Goal: Information Seeking & Learning: Learn about a topic

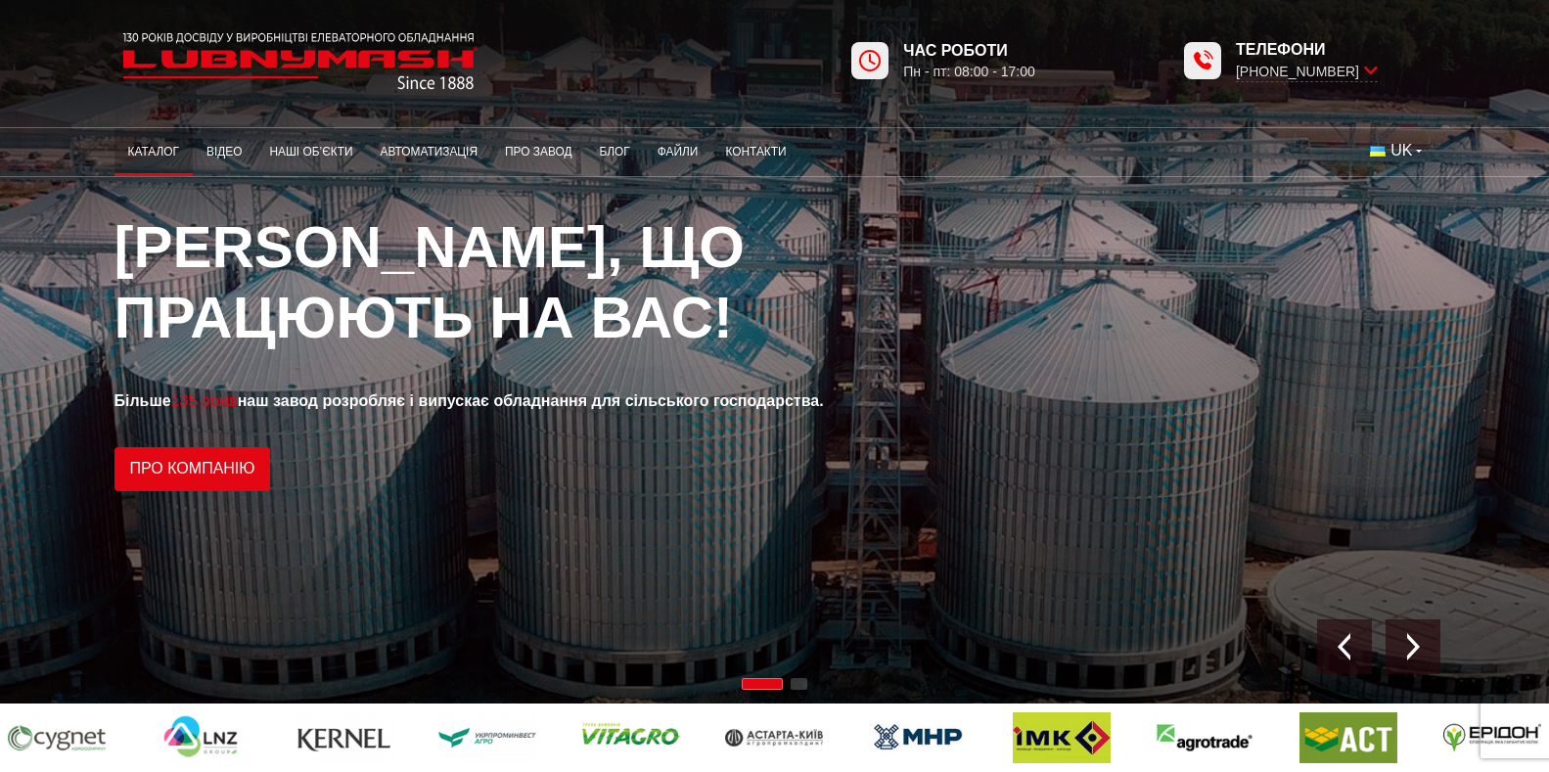
click at [114, 147] on link "Каталог" at bounding box center [153, 152] width 78 height 38
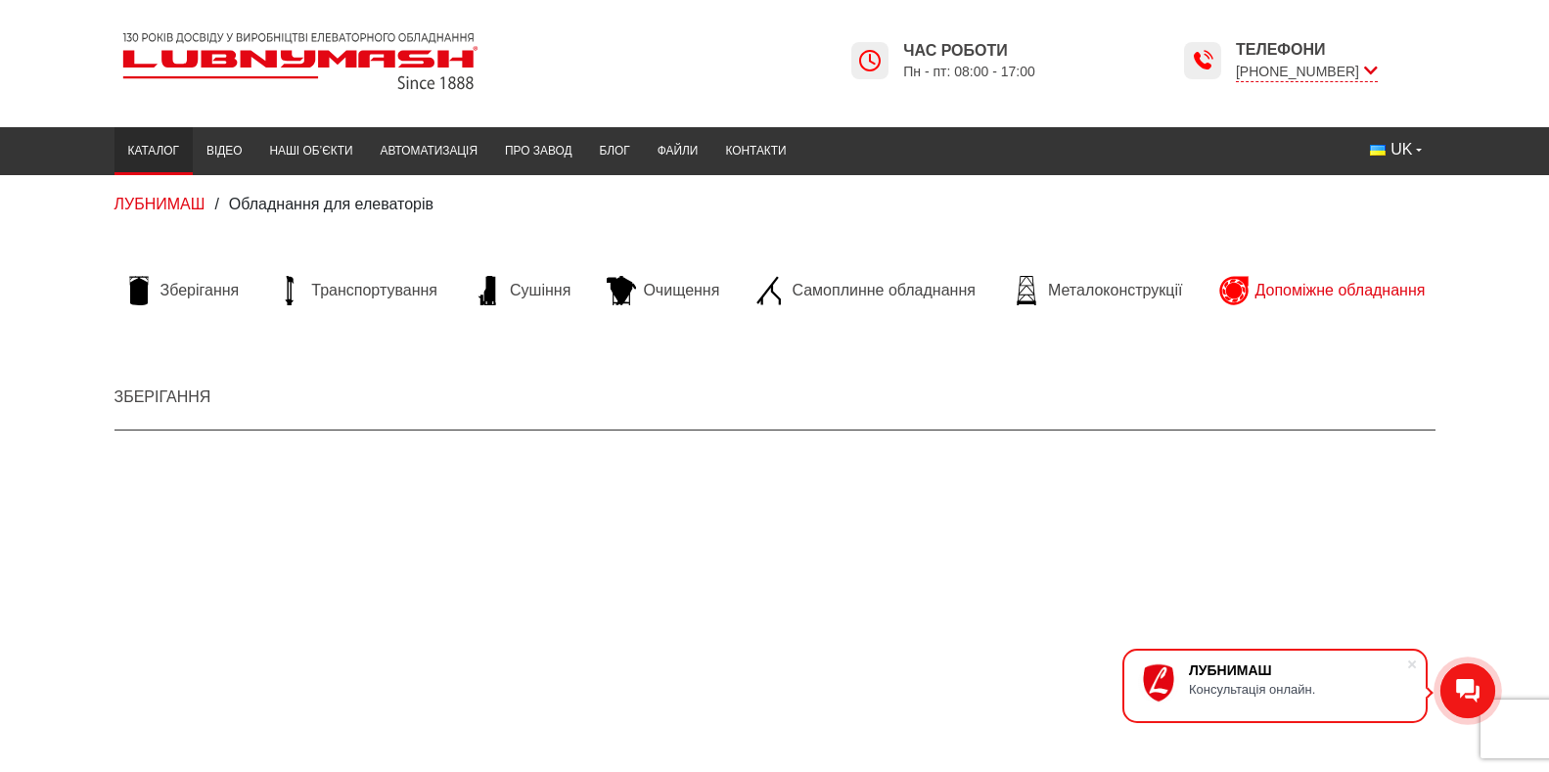
click at [1375, 285] on span "Допоміжне обладнання" at bounding box center [1340, 291] width 170 height 22
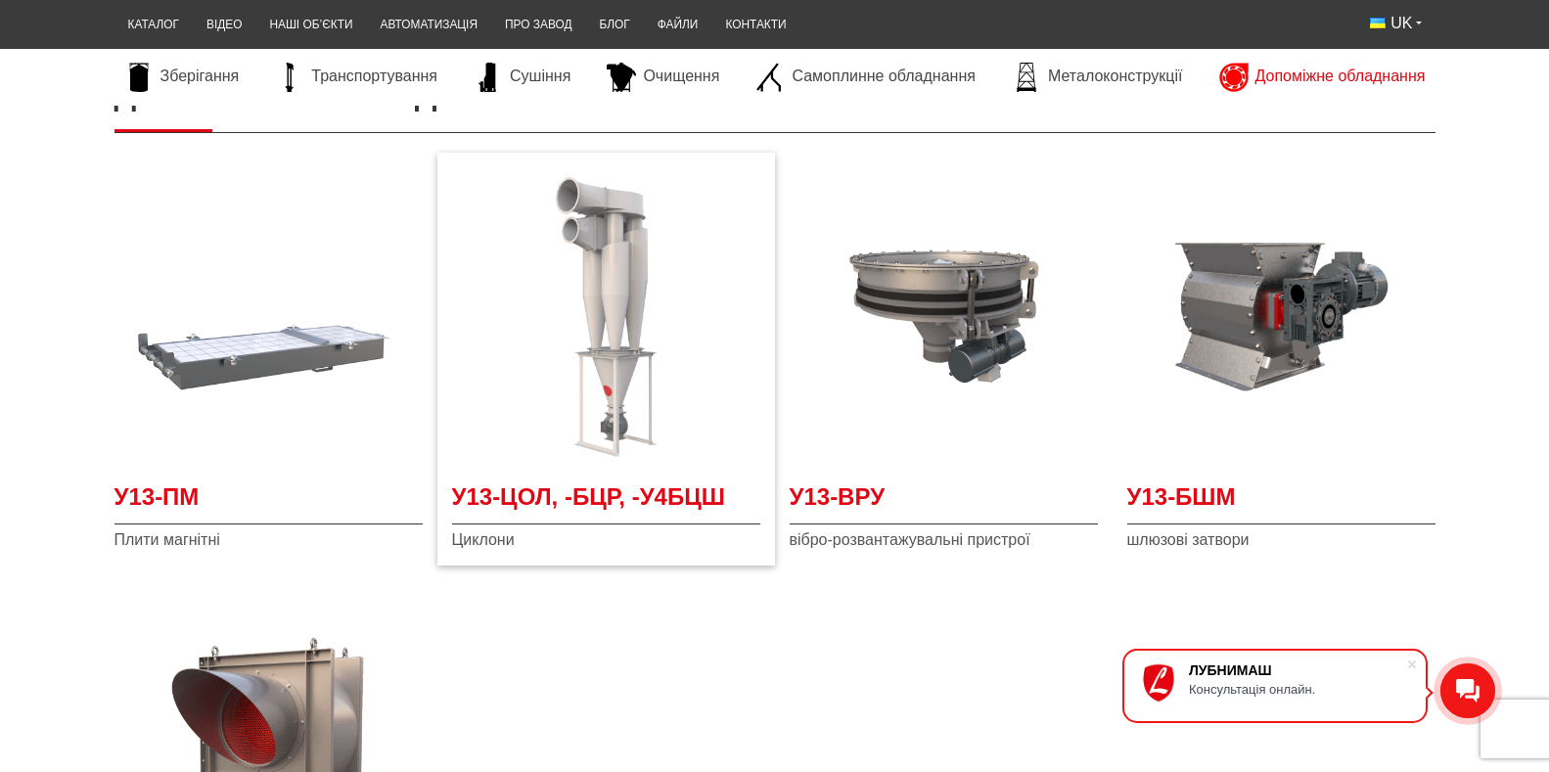
scroll to position [294, 0]
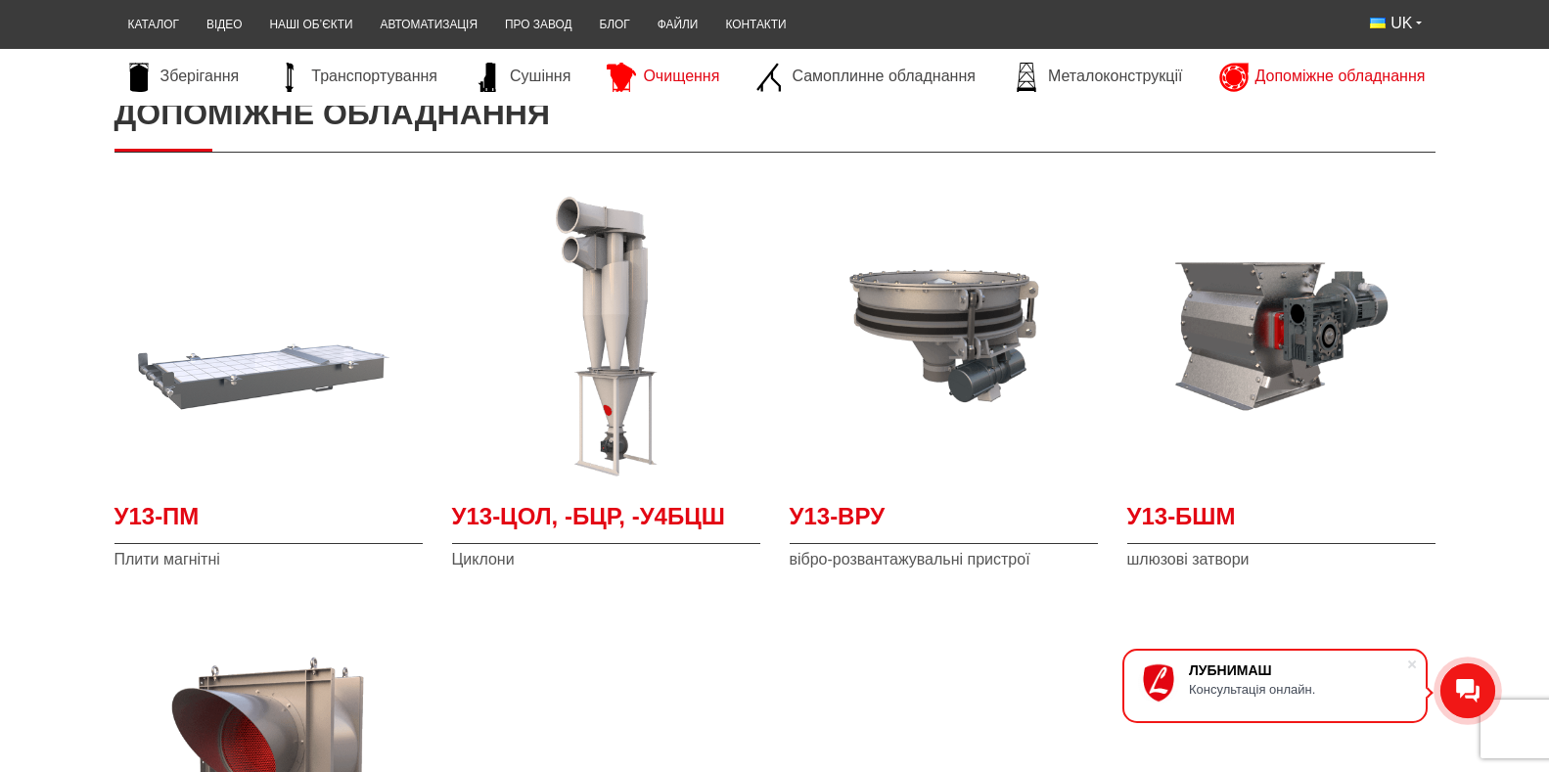
click at [641, 71] on link "Очищення" at bounding box center [663, 77] width 132 height 29
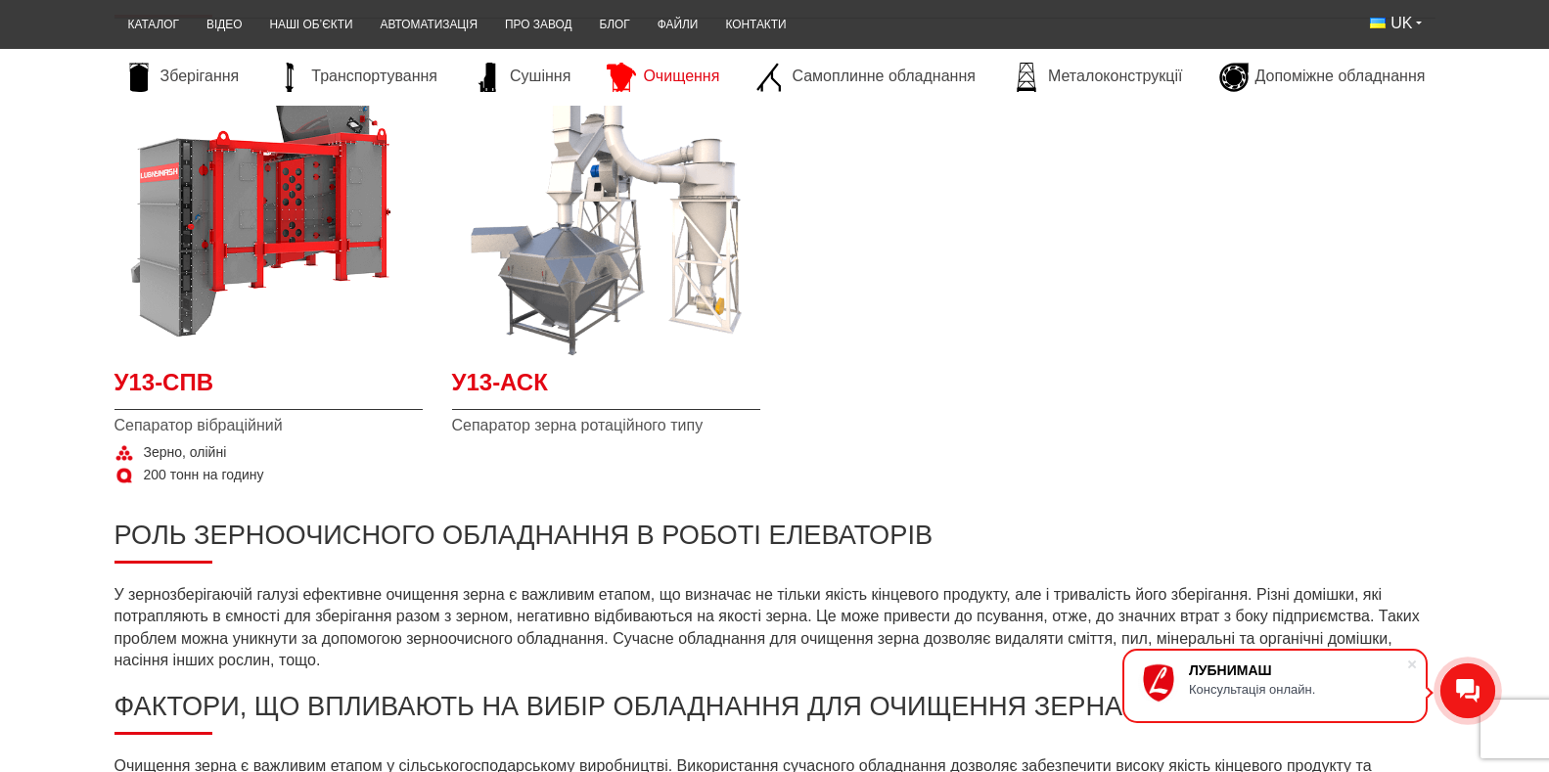
scroll to position [196, 0]
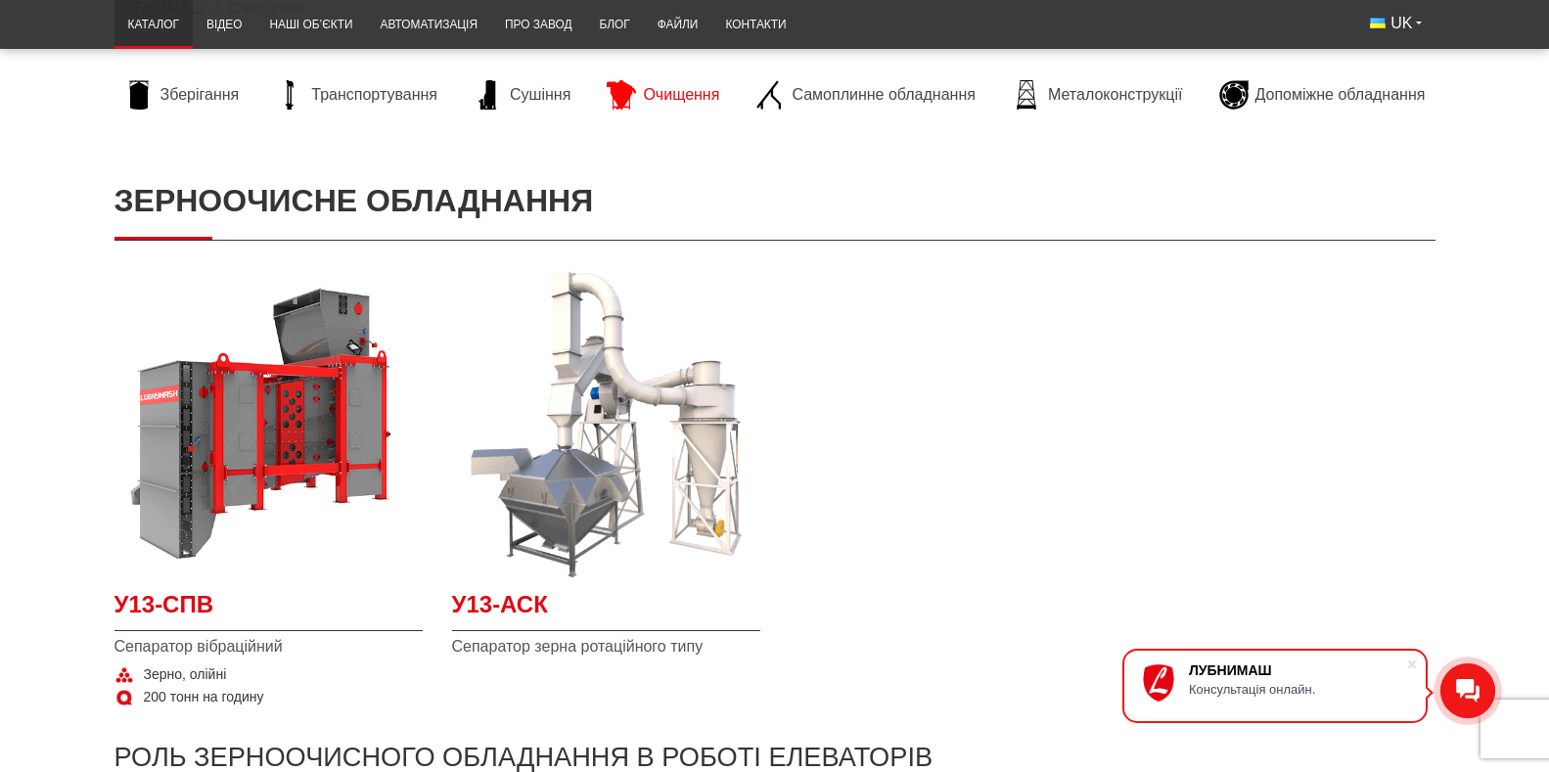
click at [114, 23] on link "Каталог" at bounding box center [153, 25] width 78 height 38
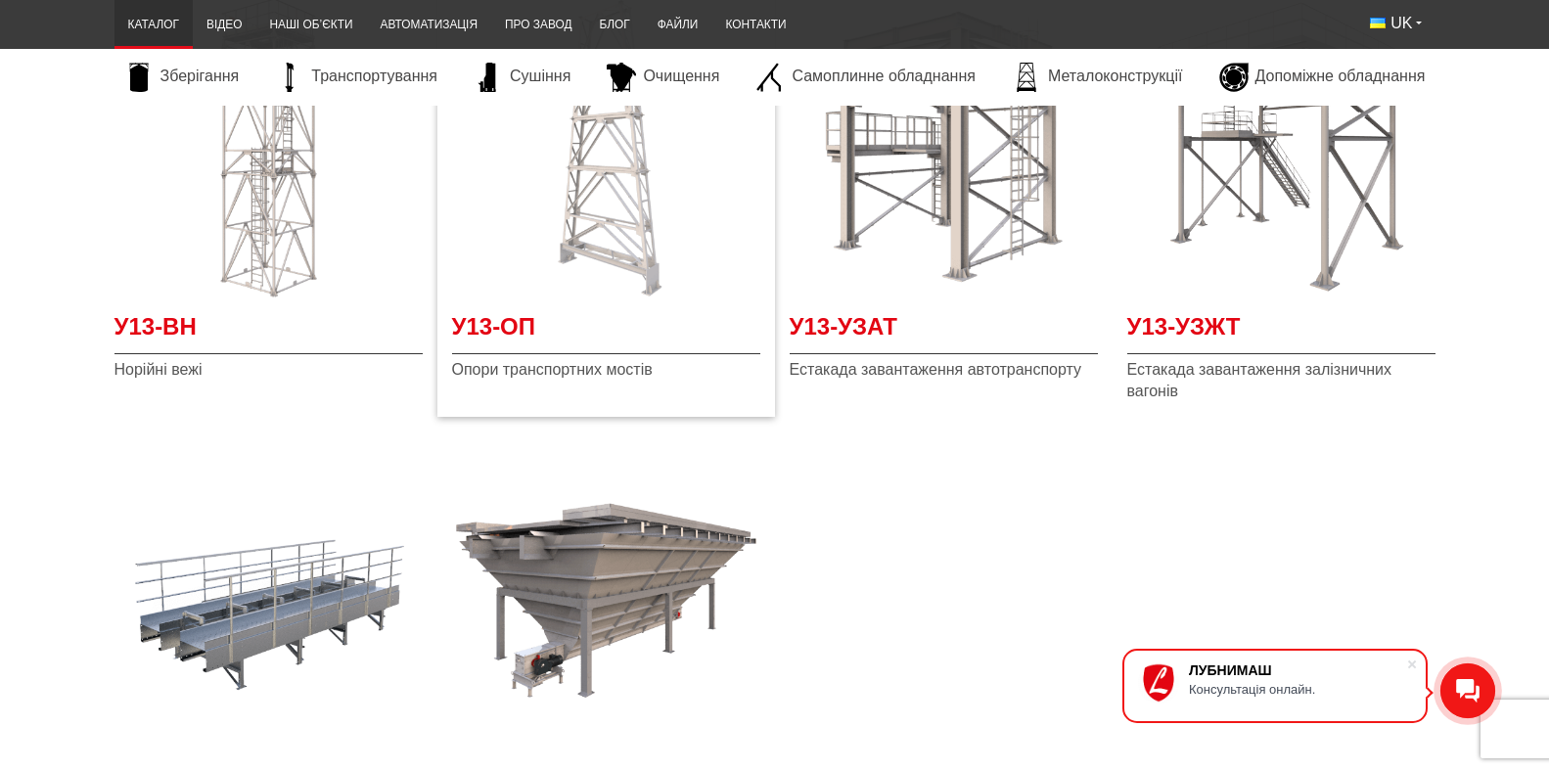
scroll to position [4208, 0]
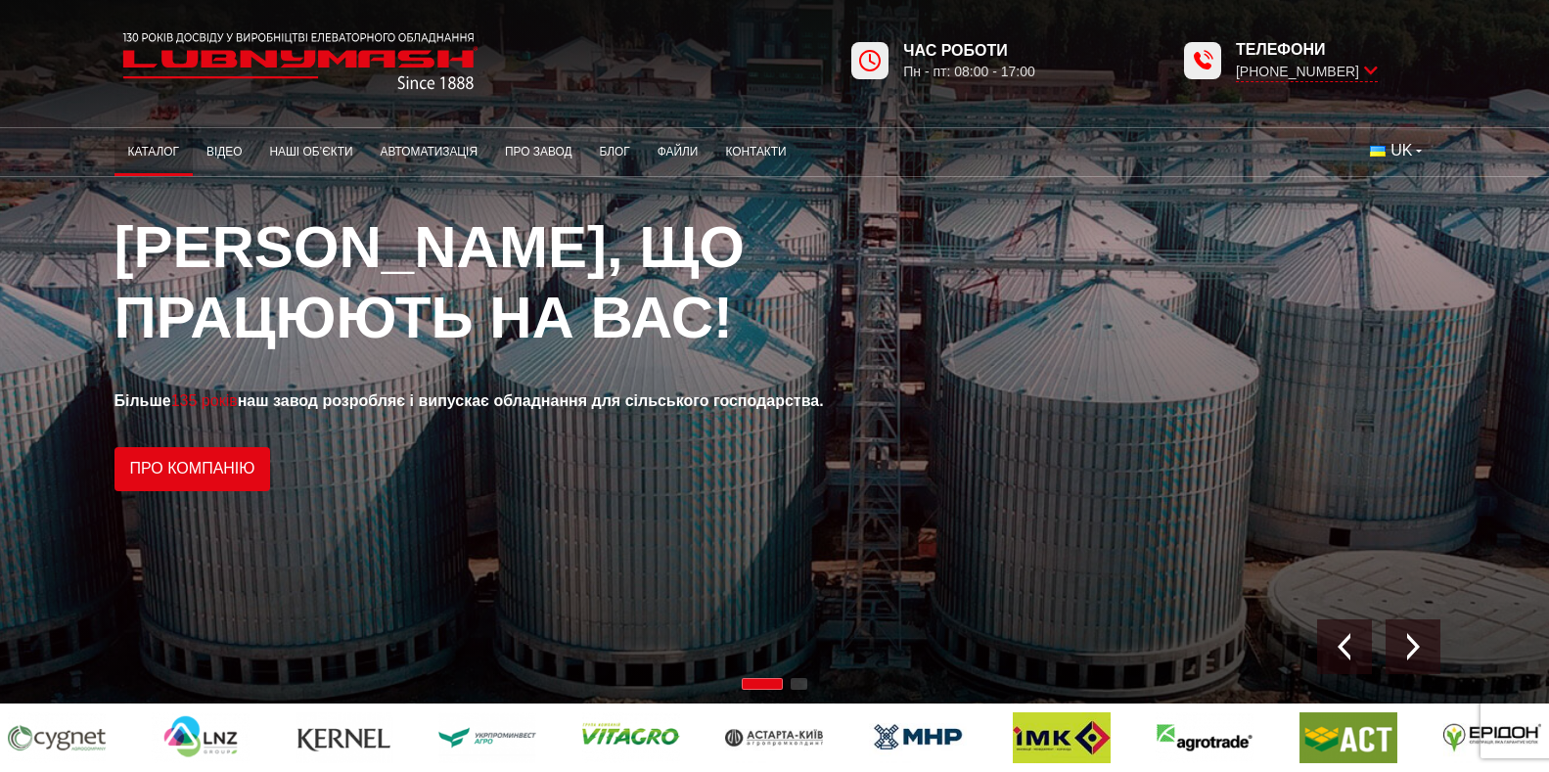
click at [114, 152] on link "Каталог" at bounding box center [153, 152] width 78 height 38
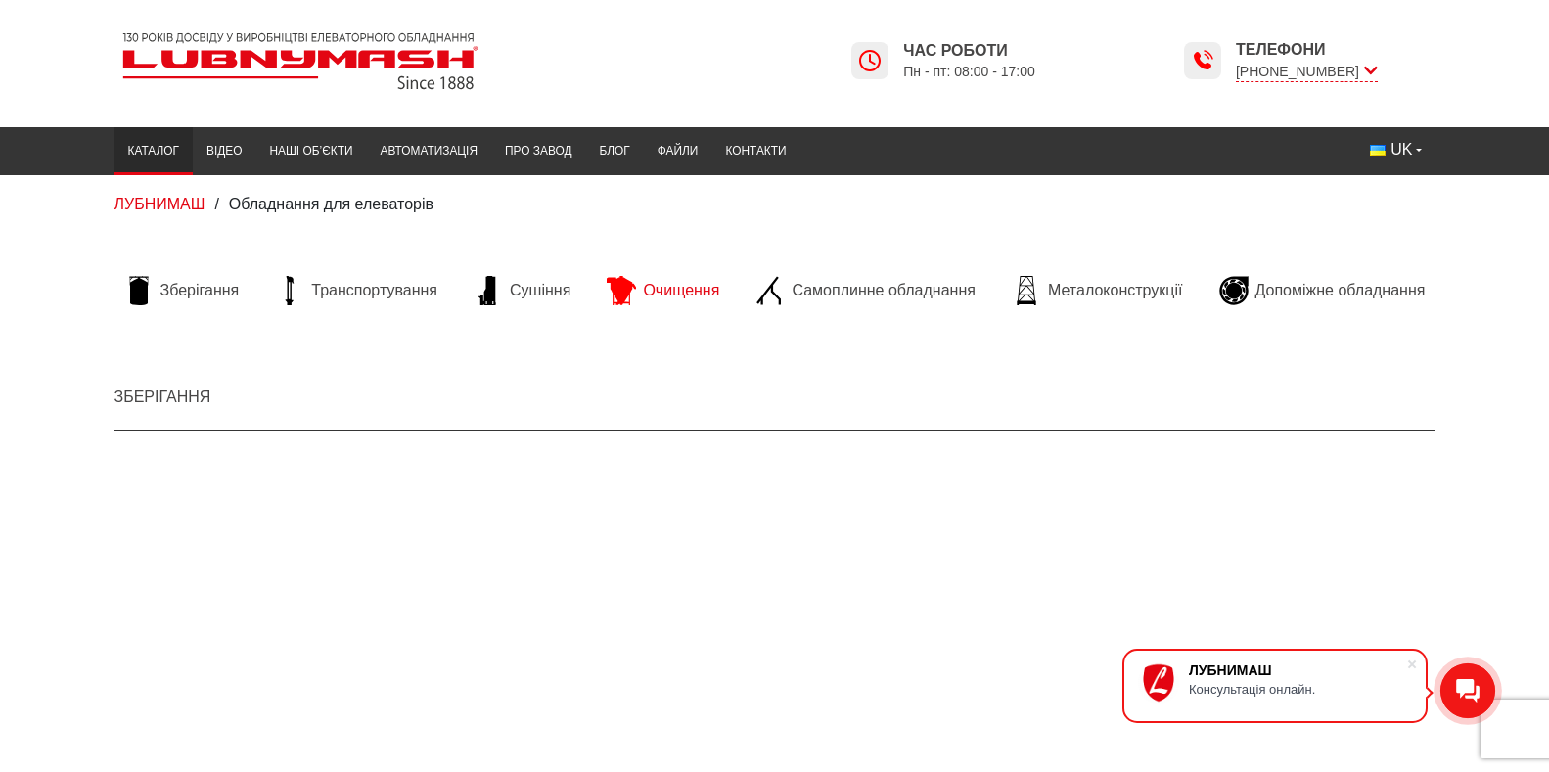
click at [666, 284] on span "Очищення" at bounding box center [681, 291] width 76 height 22
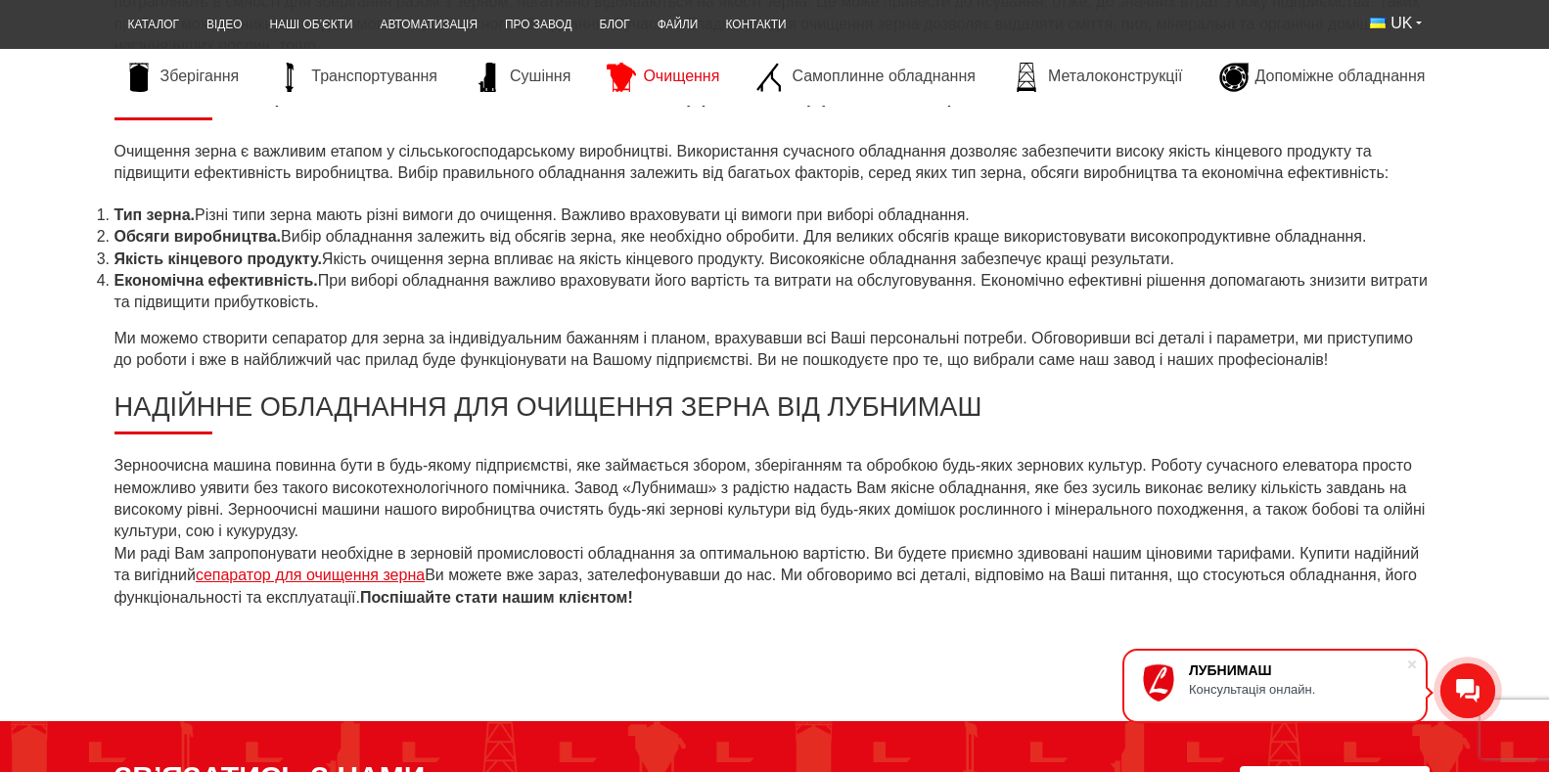
scroll to position [1076, 0]
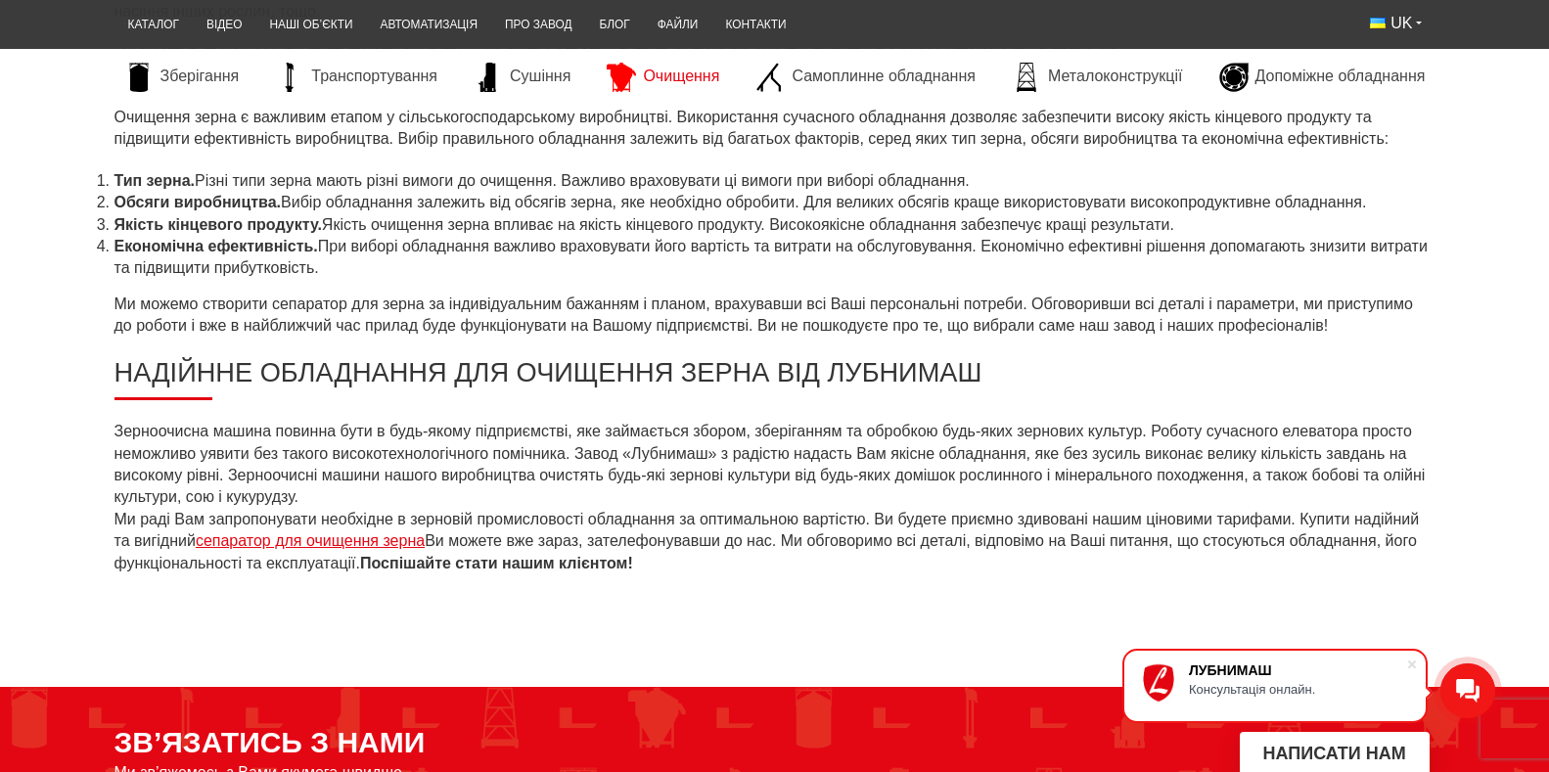
click at [425, 532] on link "сепаратор для очищення зерна" at bounding box center [310, 540] width 229 height 17
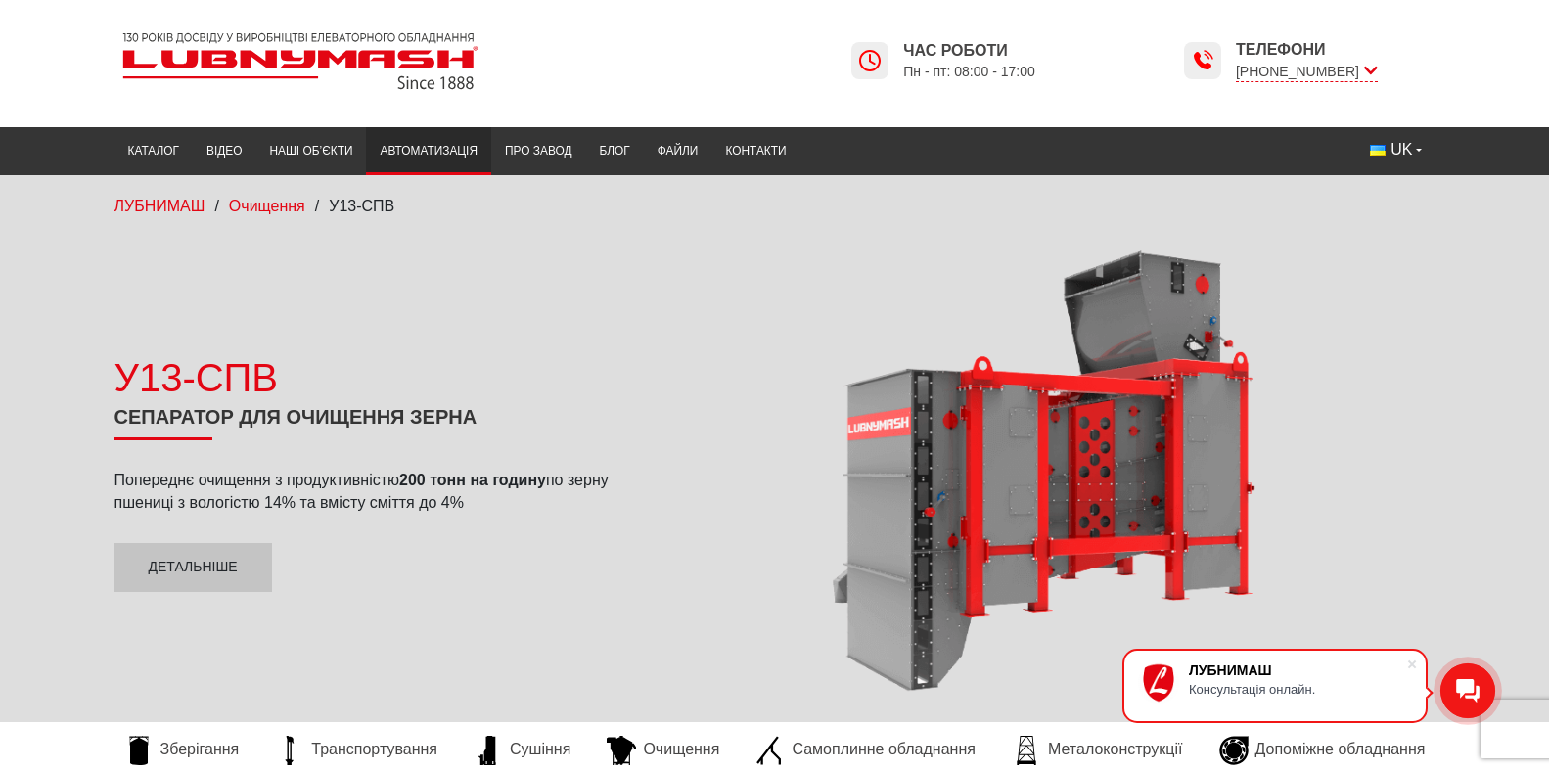
click at [366, 153] on link "Автоматизація" at bounding box center [428, 151] width 125 height 38
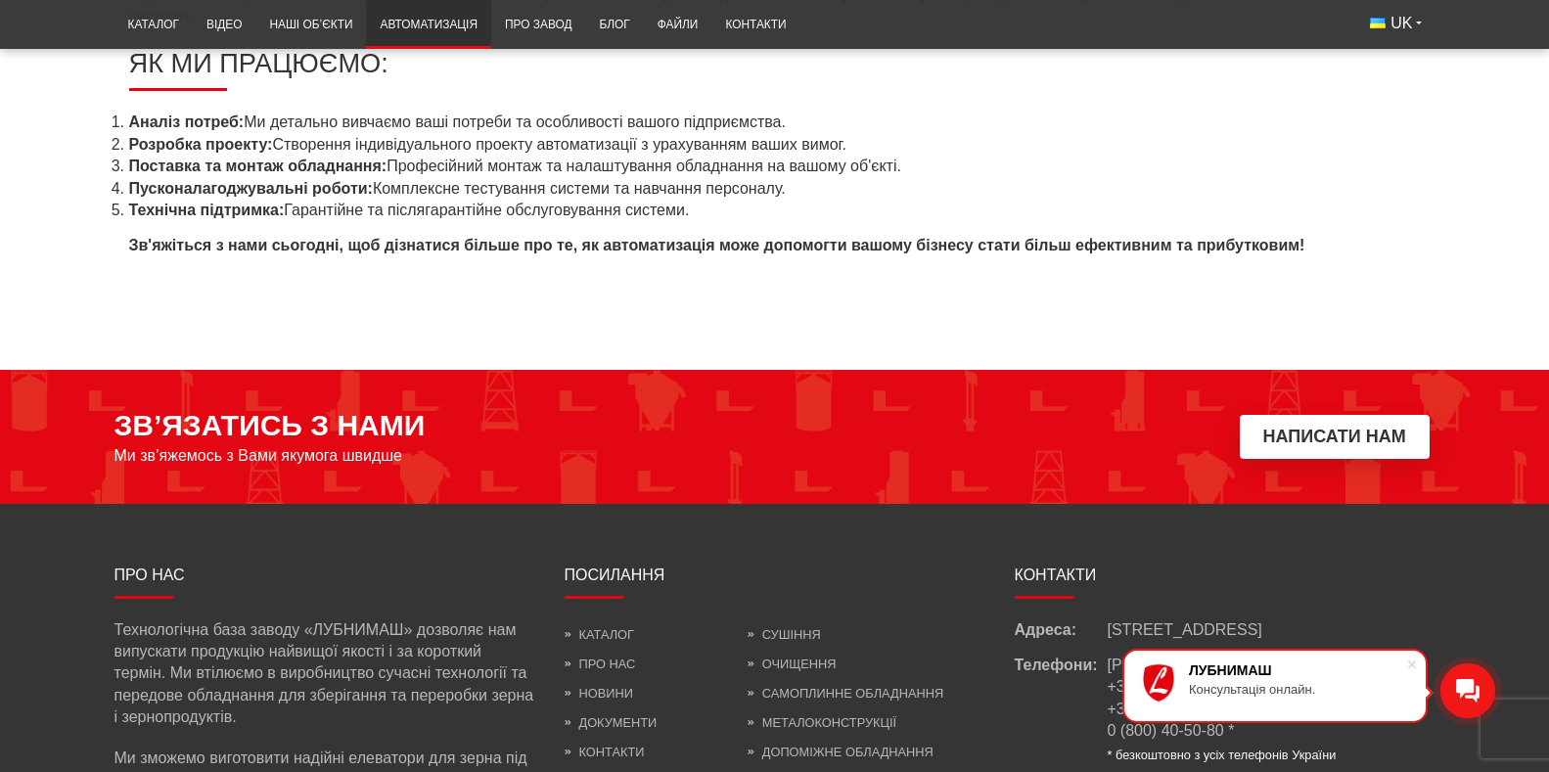
scroll to position [1566, 0]
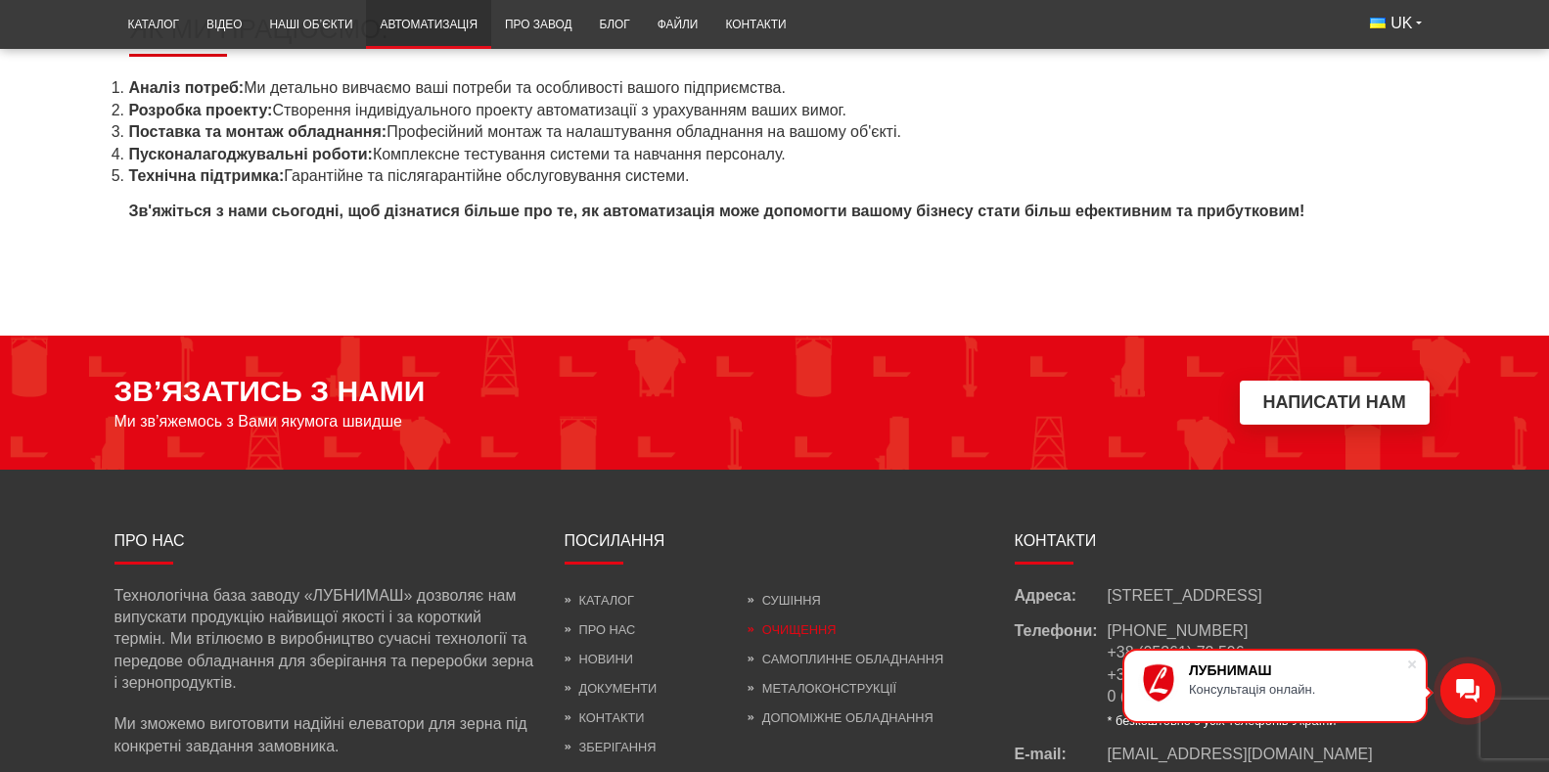
click at [798, 622] on link "Очищення" at bounding box center [792, 629] width 89 height 15
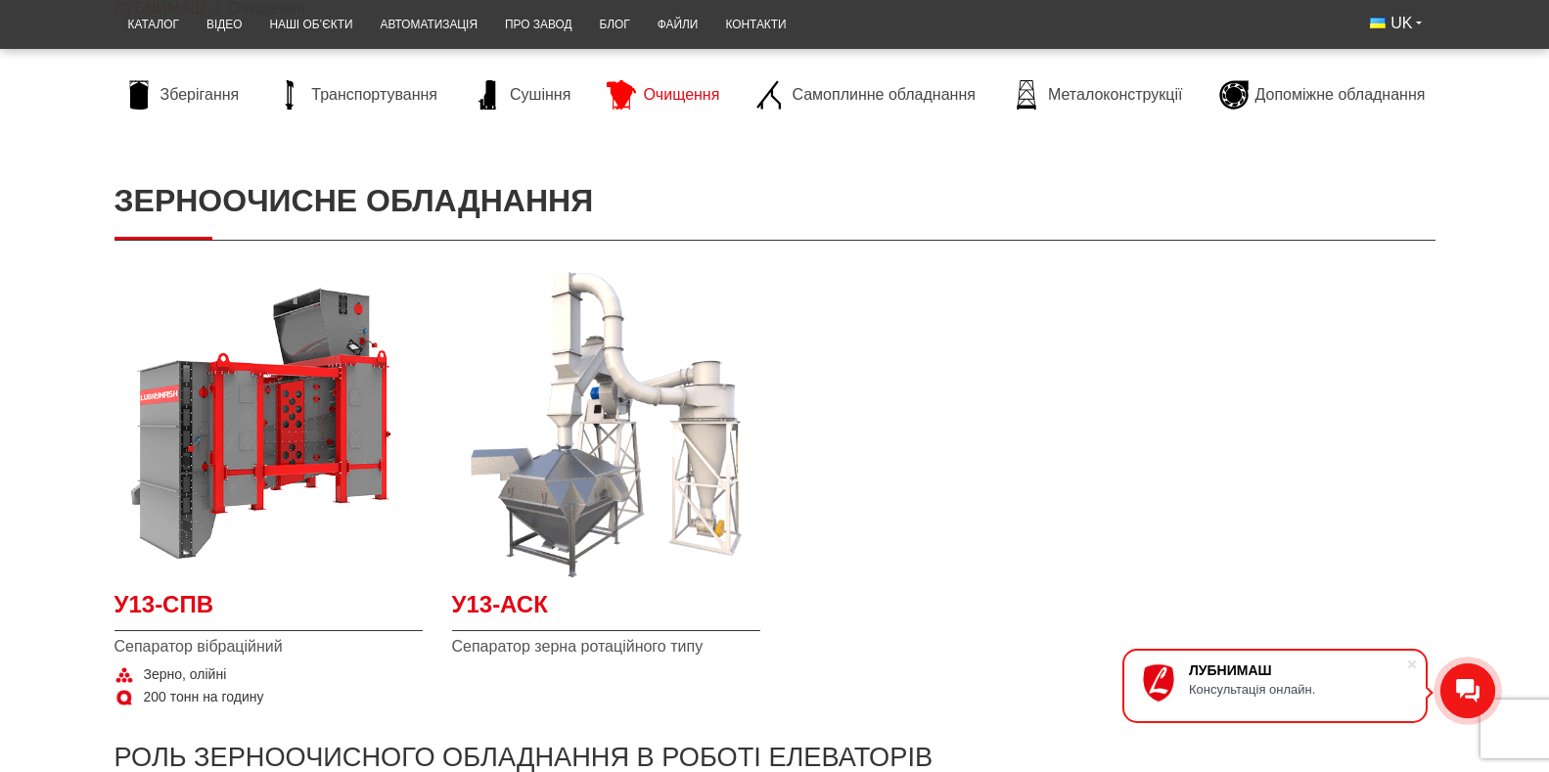
scroll to position [98, 0]
